Goal: Task Accomplishment & Management: Use online tool/utility

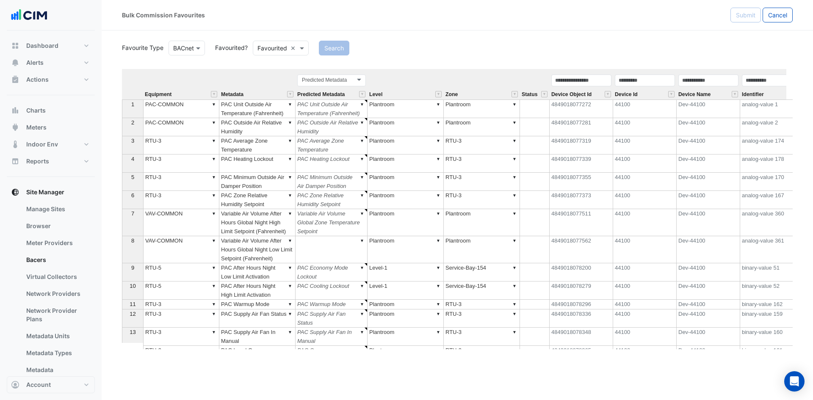
click at [524, 56] on div "Favourite Type Favourite Type BACnet Favourited? Either Favourited × Search Equ…" at bounding box center [457, 194] width 670 height 310
type textarea "******"
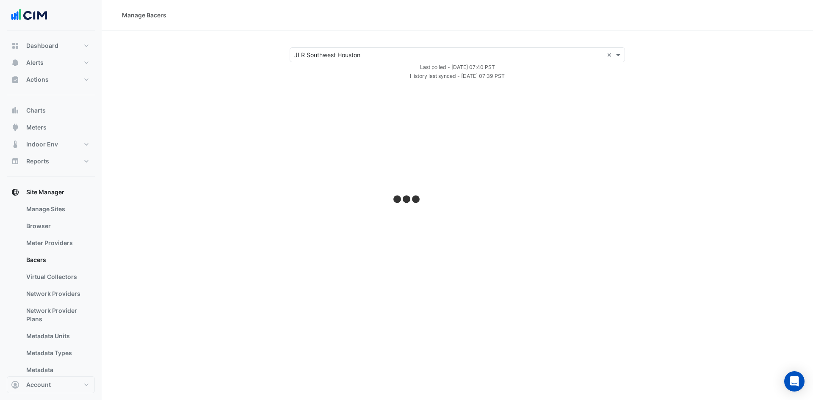
select select "***"
